Goal: Navigation & Orientation: Find specific page/section

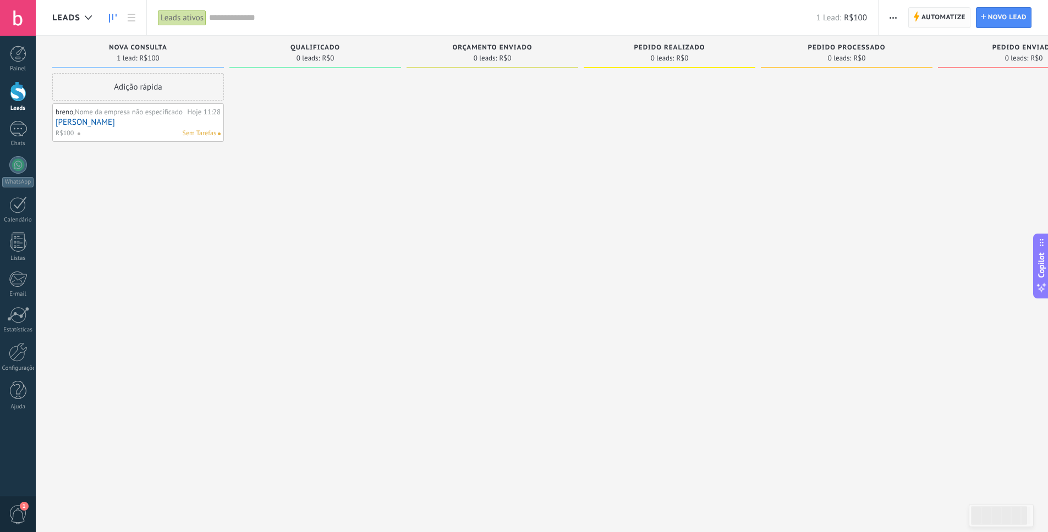
scroll to position [11, 0]
click at [357, 84] on div at bounding box center [315, 267] width 172 height 389
click at [217, 84] on div "Adição rápida" at bounding box center [138, 87] width 172 height 28
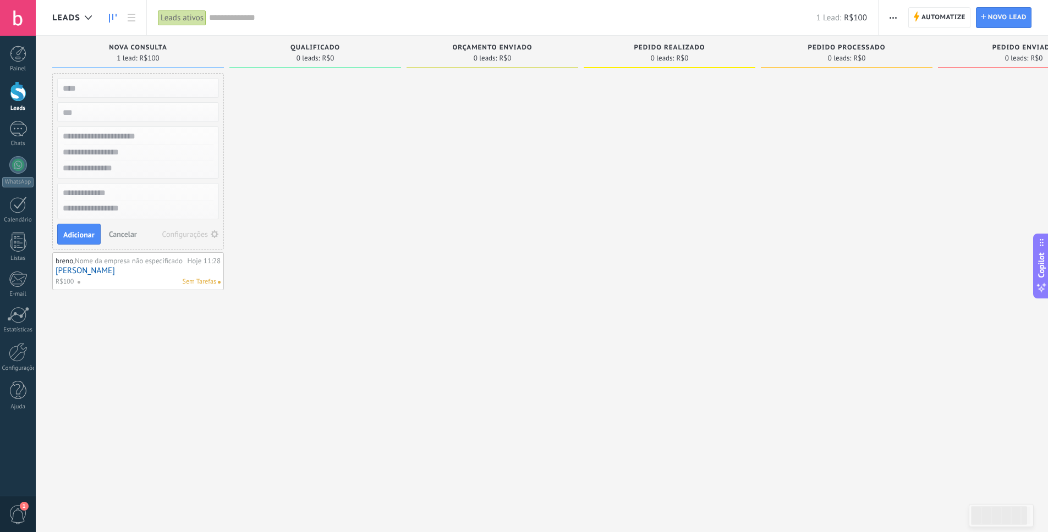
click at [191, 86] on input "text" at bounding box center [137, 87] width 161 height 15
click at [260, 84] on div at bounding box center [315, 267] width 172 height 389
click at [162, 135] on input "text" at bounding box center [137, 137] width 161 height 16
click at [192, 21] on div "Leads ativos" at bounding box center [182, 18] width 48 height 16
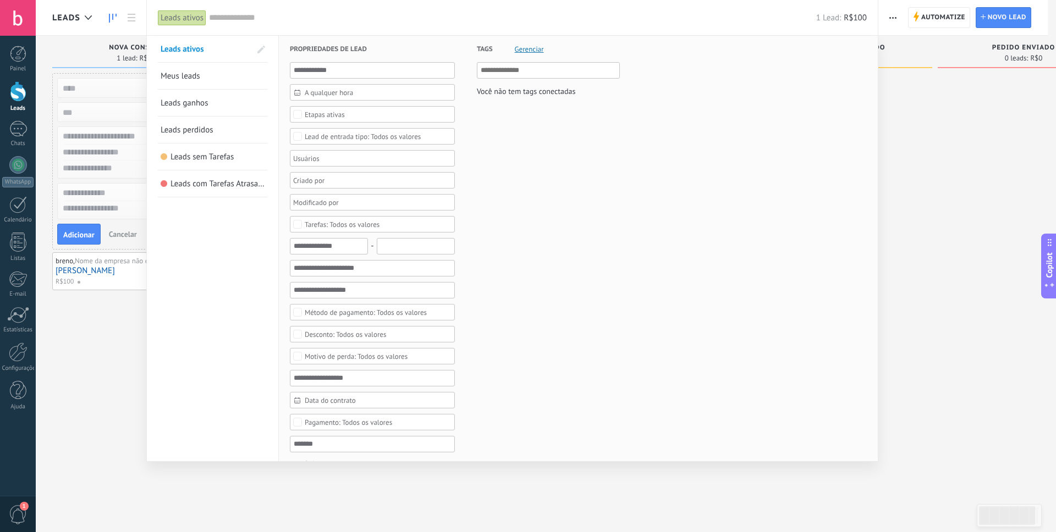
click at [932, 144] on div at bounding box center [528, 266] width 1056 height 532
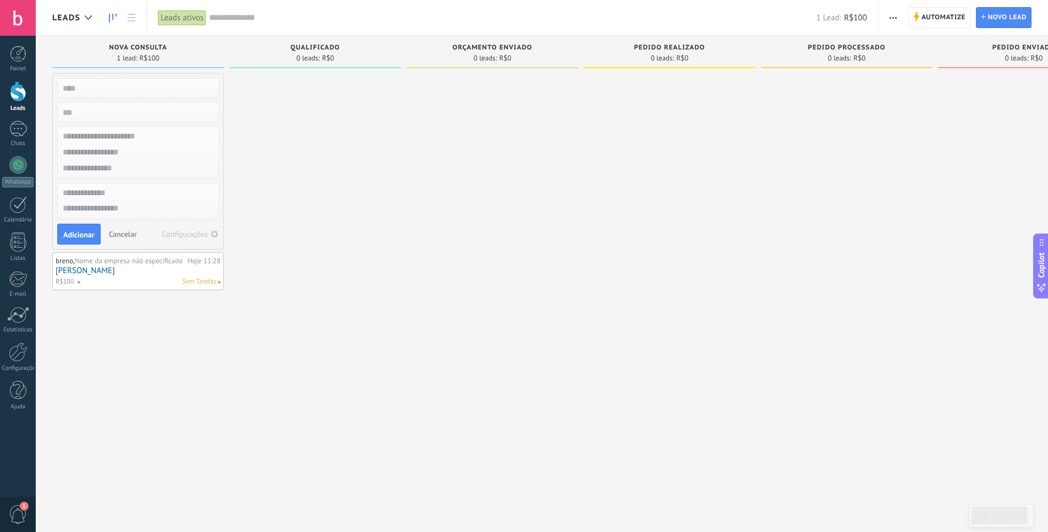
click at [532, 69] on div "Orçamento enviado 0 leads: R$0" at bounding box center [492, 54] width 172 height 37
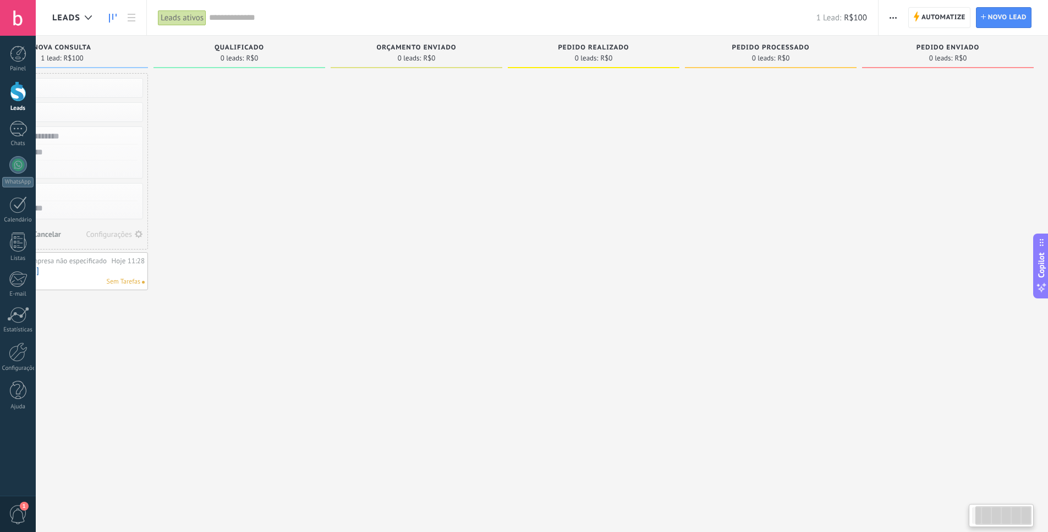
scroll to position [0, 78]
drag, startPoint x: 532, startPoint y: 69, endPoint x: 303, endPoint y: 120, distance: 234.4
click at [303, 120] on div "Etapa de leads de entrada solicitações: 0 0 0 0 0 0 0 0 0 Nova consulta 1 lead:…" at bounding box center [511, 249] width 1074 height 426
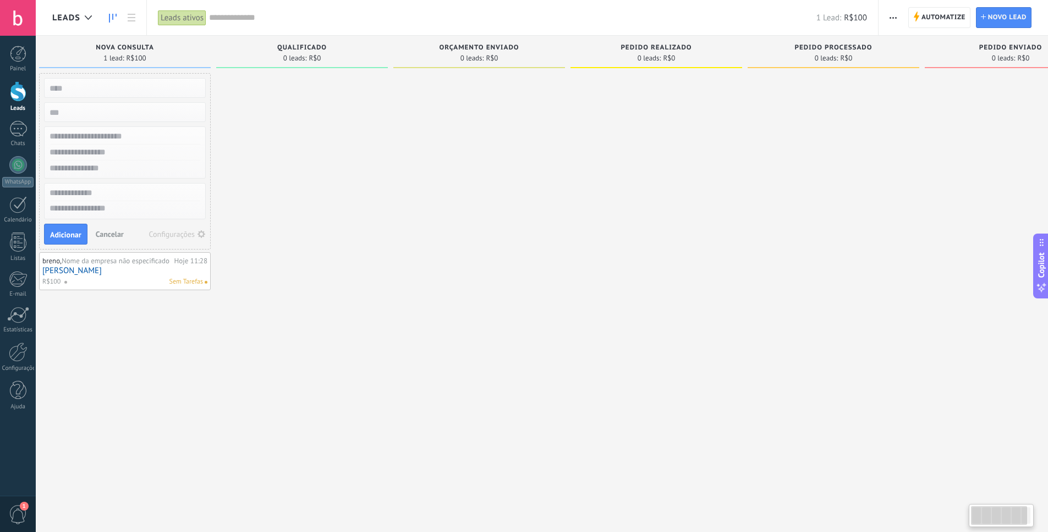
scroll to position [0, 0]
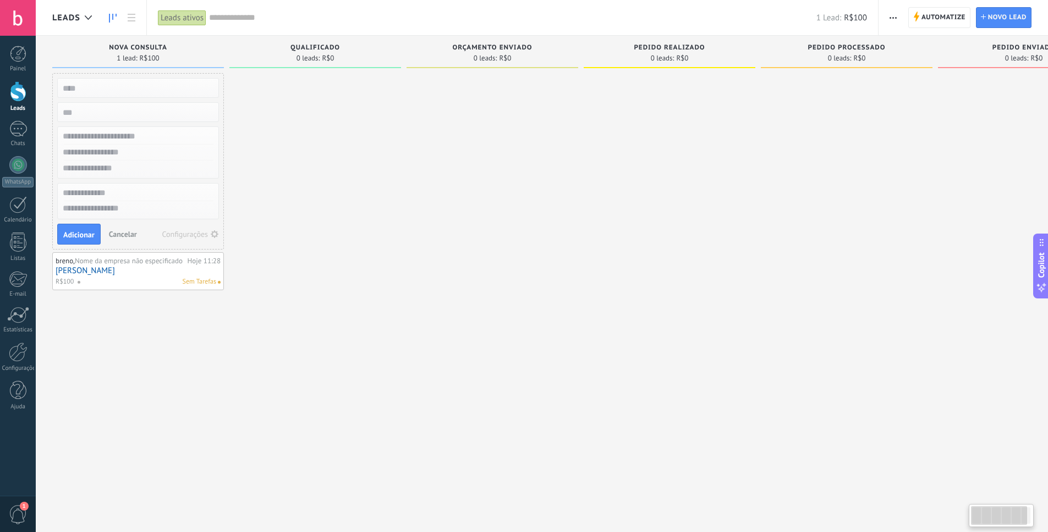
drag, startPoint x: 333, startPoint y: 125, endPoint x: 685, endPoint y: 126, distance: 352.0
click at [685, 126] on div "Etapa de leads de entrada solicitações: 0 0 0 0 0 0 0 0 0 Nova consulta 1 lead:…" at bounding box center [589, 249] width 1074 height 426
drag, startPoint x: 682, startPoint y: 131, endPoint x: 661, endPoint y: 150, distance: 28.5
click at [661, 150] on div at bounding box center [670, 267] width 172 height 389
drag, startPoint x: 980, startPoint y: 510, endPoint x: 865, endPoint y: 493, distance: 116.7
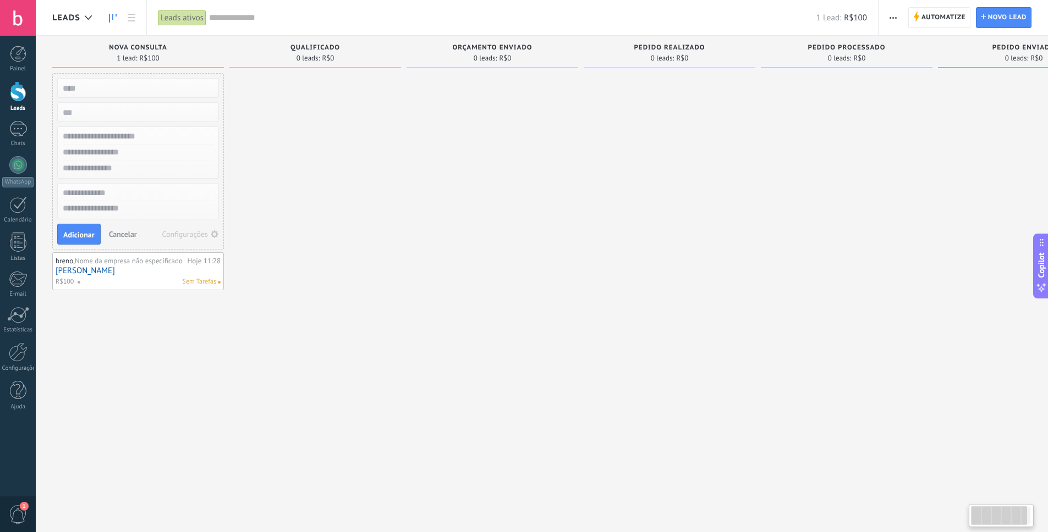
click at [873, 497] on body ".abecls-1,.abecls-2{fill-rule:evenodd}.abecls-2{fill:#fff} .abhcls-1{fill:none}…" at bounding box center [524, 266] width 1048 height 532
click at [306, 320] on div at bounding box center [315, 267] width 172 height 389
click at [204, 233] on div "Configurações" at bounding box center [185, 234] width 46 height 8
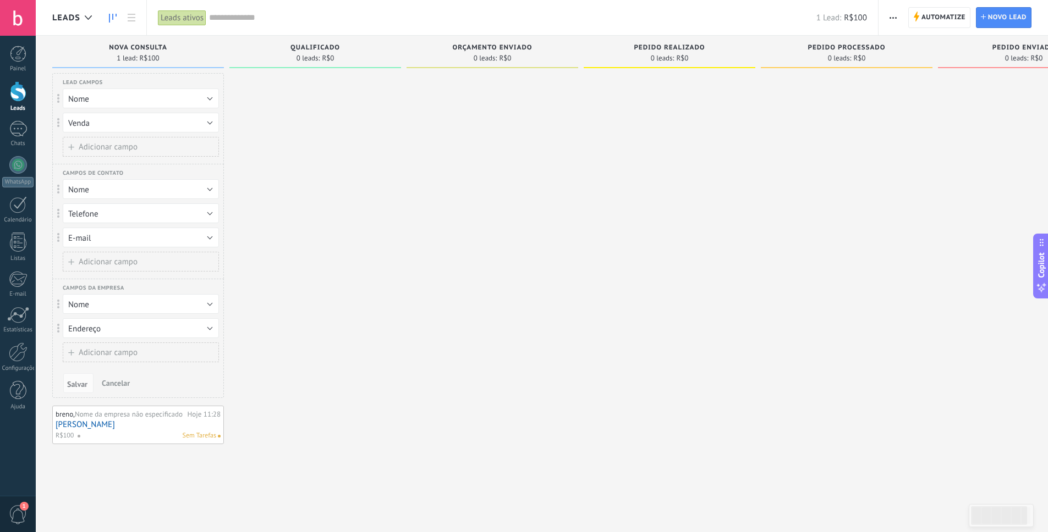
click at [114, 384] on span "Cancelar" at bounding box center [116, 383] width 28 height 10
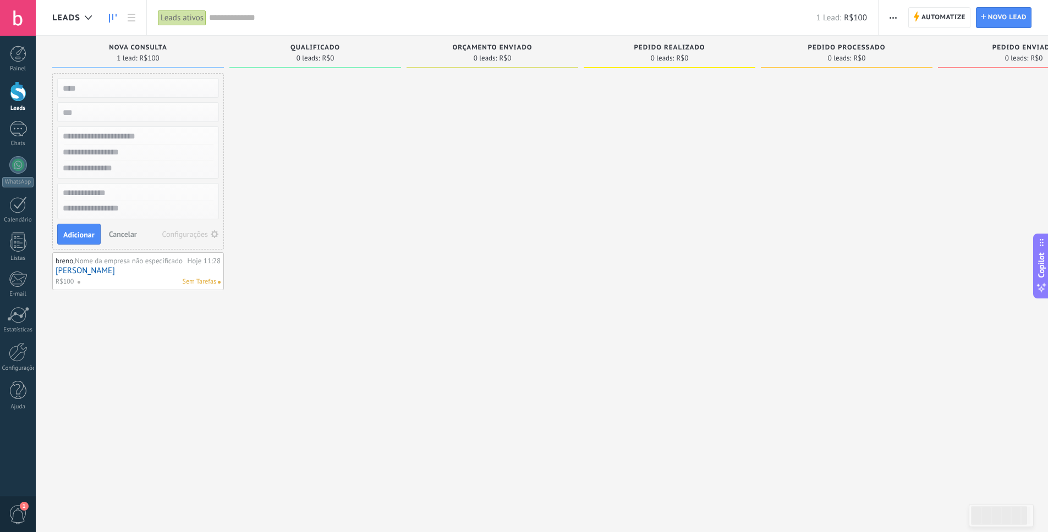
click at [128, 234] on span "Cancelar" at bounding box center [123, 234] width 28 height 10
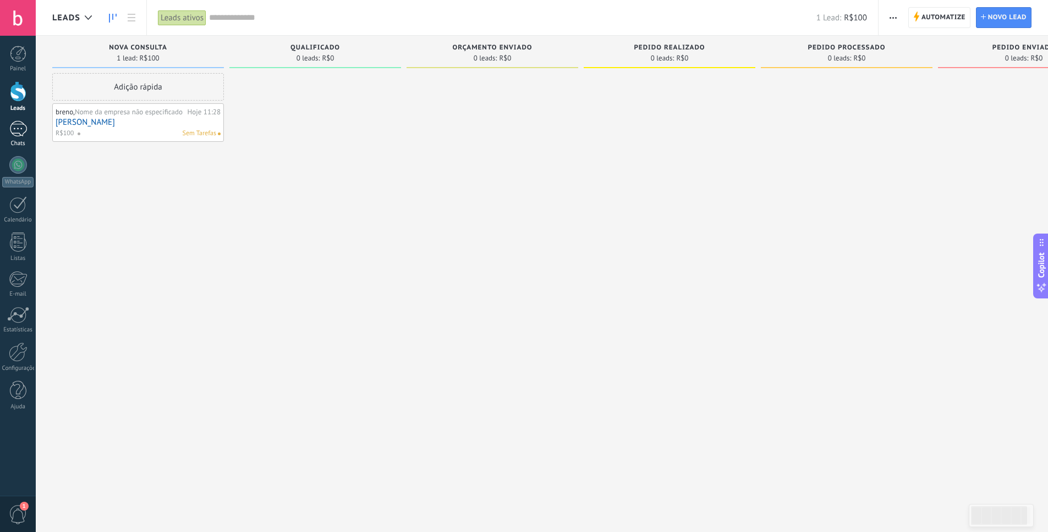
click at [8, 138] on link "Chats" at bounding box center [18, 134] width 36 height 26
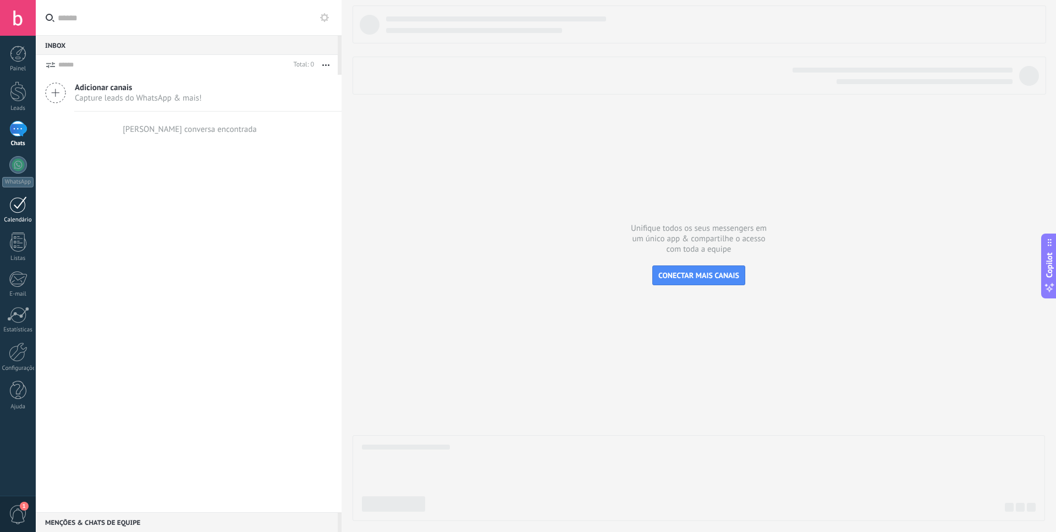
click at [19, 216] on link "Calendário" at bounding box center [18, 210] width 36 height 28
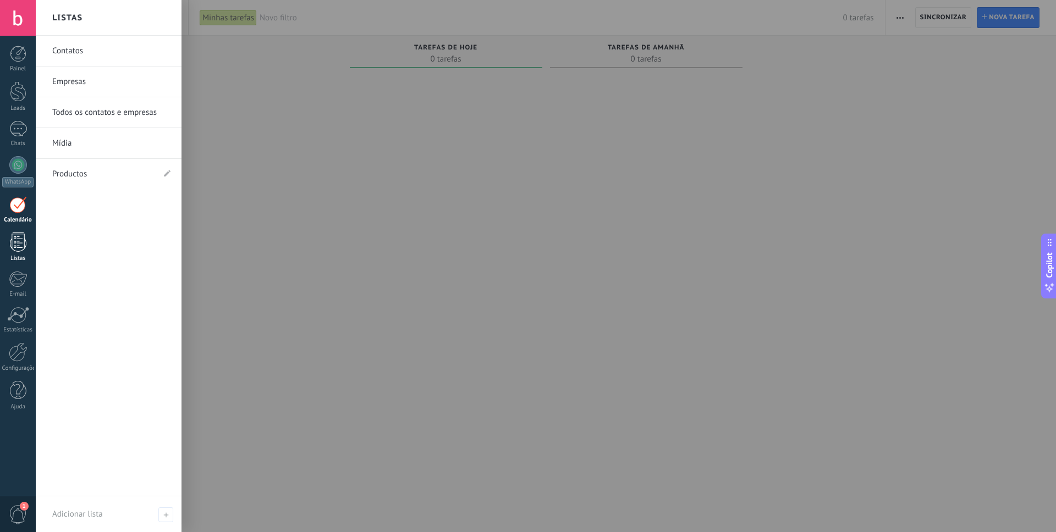
click at [23, 239] on div at bounding box center [18, 242] width 17 height 19
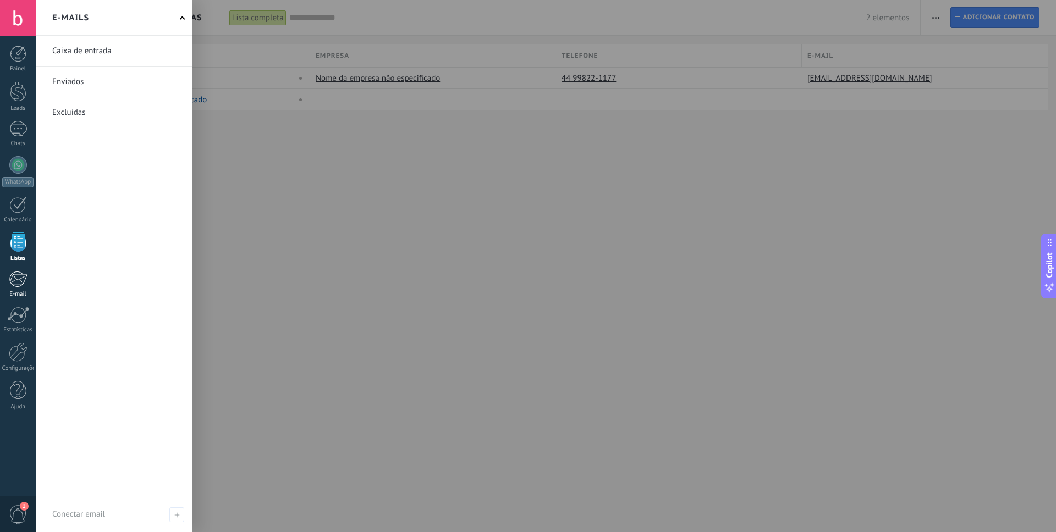
click at [21, 285] on div at bounding box center [18, 279] width 18 height 17
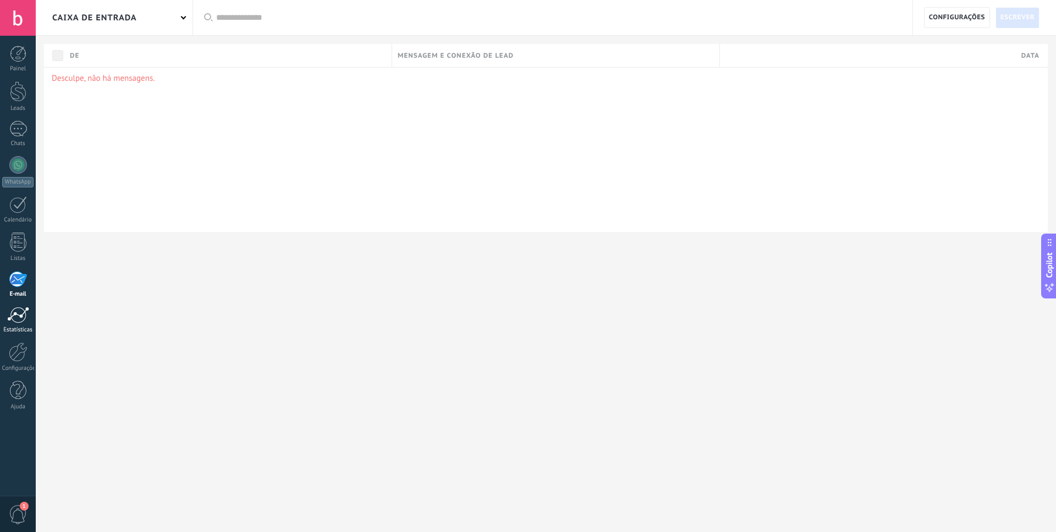
click at [19, 318] on div at bounding box center [18, 315] width 22 height 17
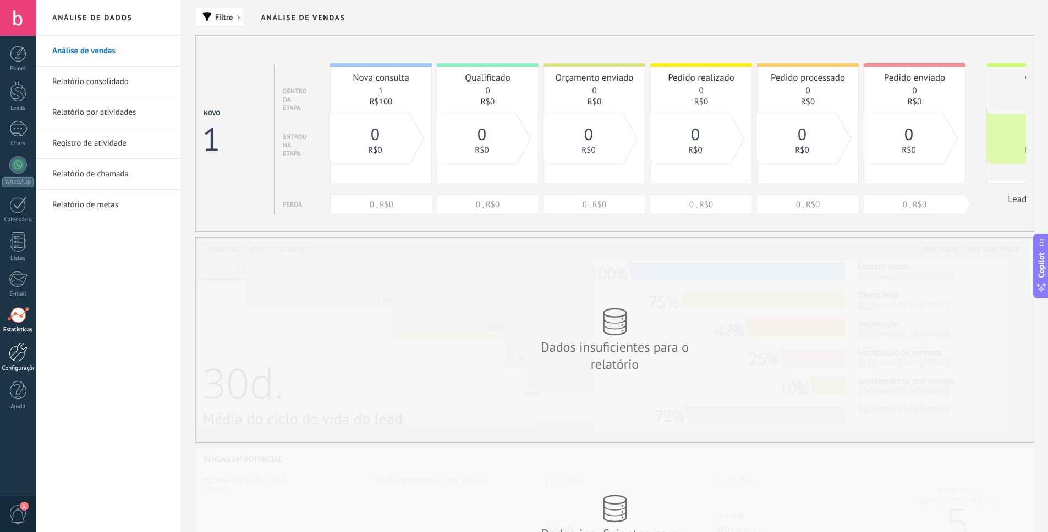
click at [26, 351] on div at bounding box center [18, 352] width 19 height 19
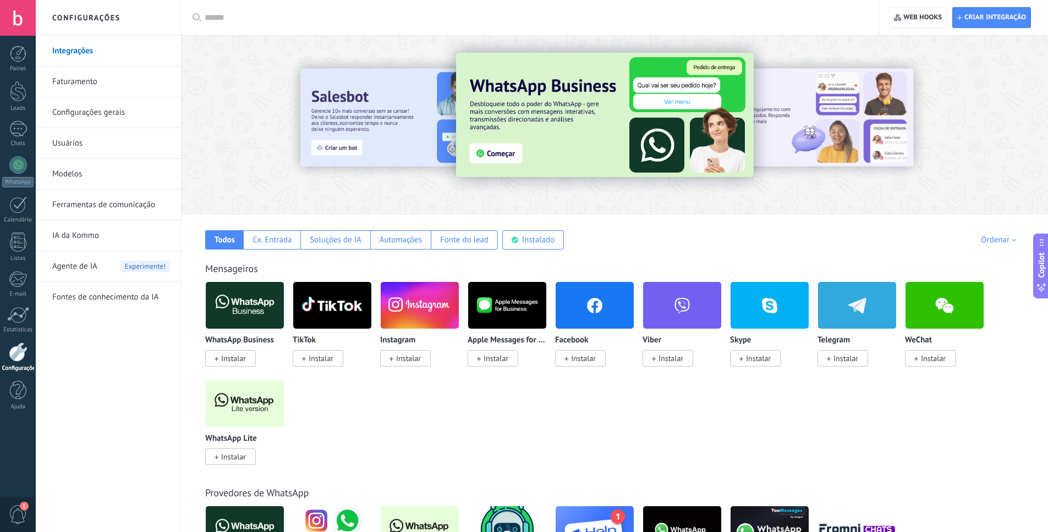
click at [91, 89] on link "Faturamento" at bounding box center [111, 82] width 118 height 31
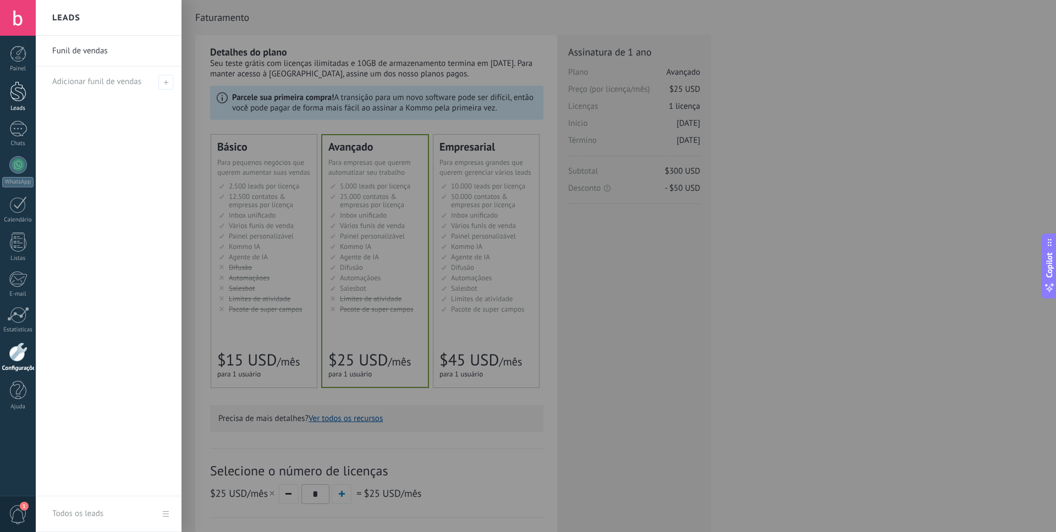
click at [23, 103] on link "Leads" at bounding box center [18, 96] width 36 height 31
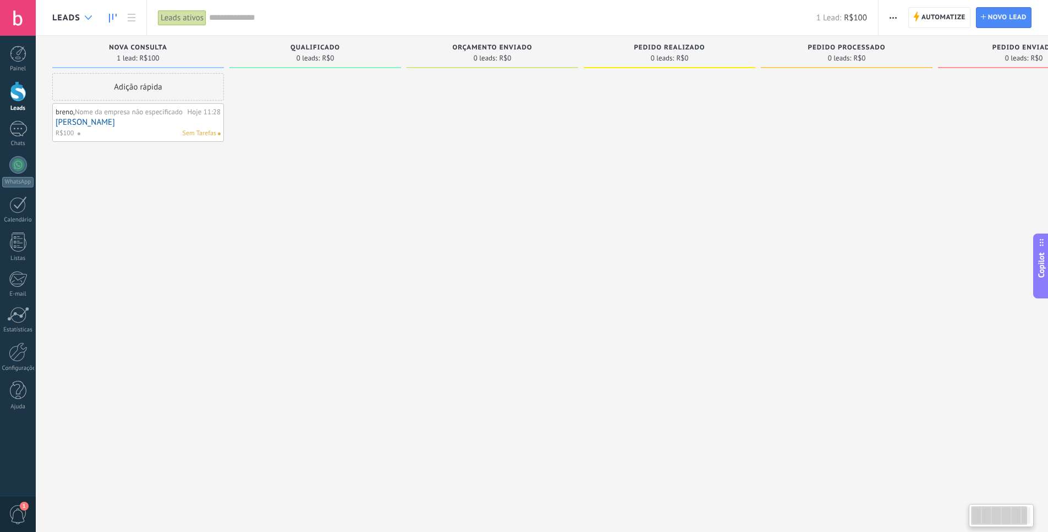
click at [84, 14] on div at bounding box center [88, 17] width 18 height 21
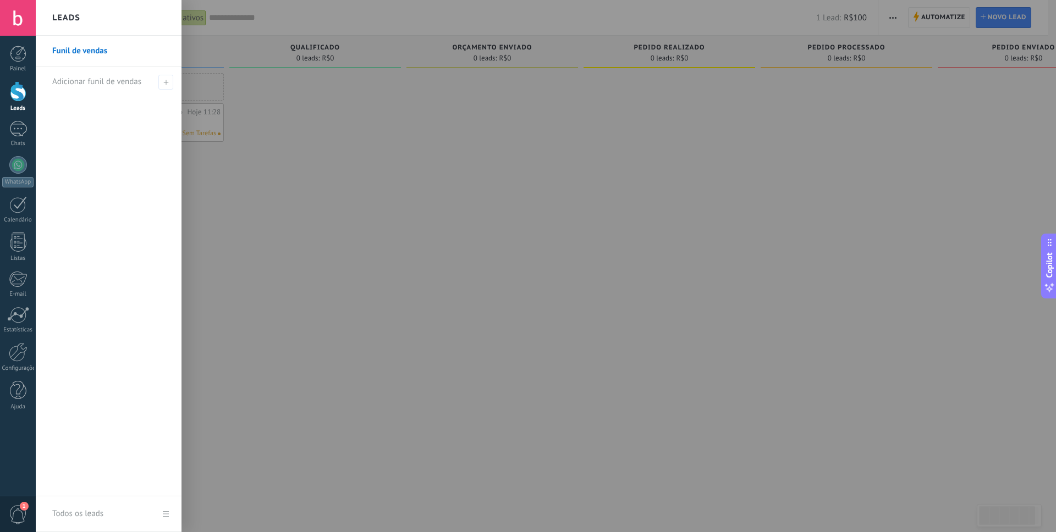
click at [109, 51] on link "Funil de vendas" at bounding box center [111, 51] width 118 height 31
